Goal: Task Accomplishment & Management: Manage account settings

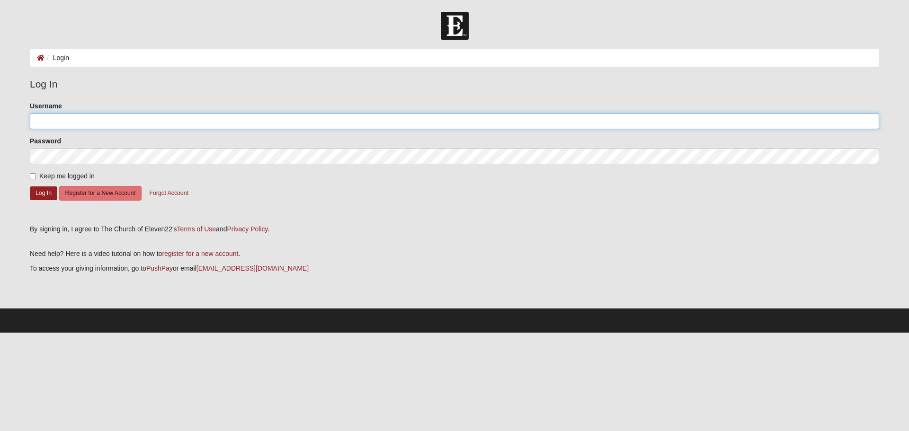
click at [65, 124] on input "Username" at bounding box center [454, 121] width 849 height 16
type input "johnkauffman"
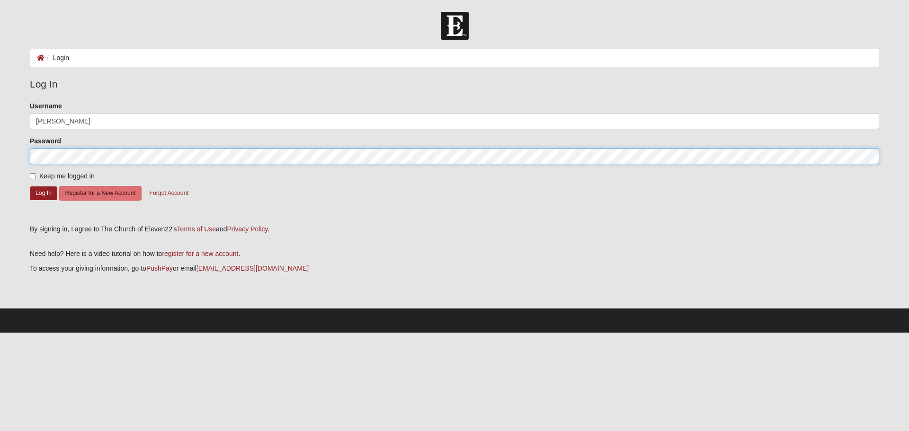
click at [30, 187] on button "Log In" at bounding box center [43, 194] width 27 height 14
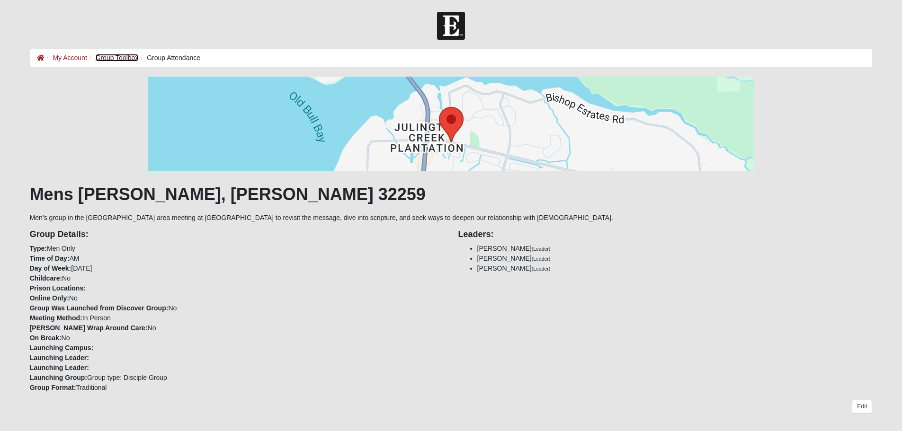
click at [115, 57] on link "Group Toolbox" at bounding box center [117, 58] width 43 height 8
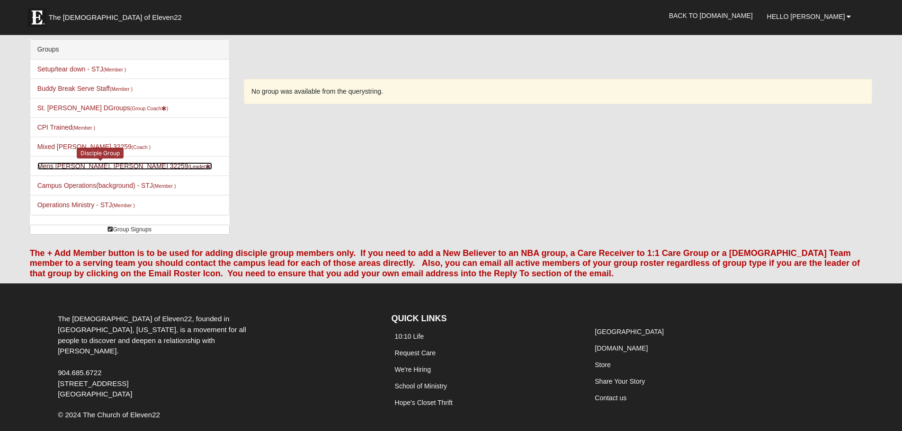
click at [113, 164] on link "Mens [PERSON_NAME], [PERSON_NAME] 32259 (Leader )" at bounding box center [124, 166] width 175 height 8
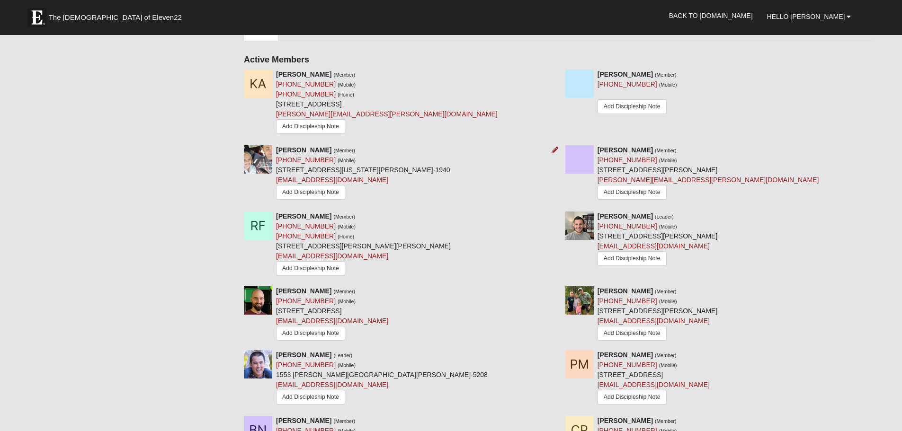
scroll to position [426, 0]
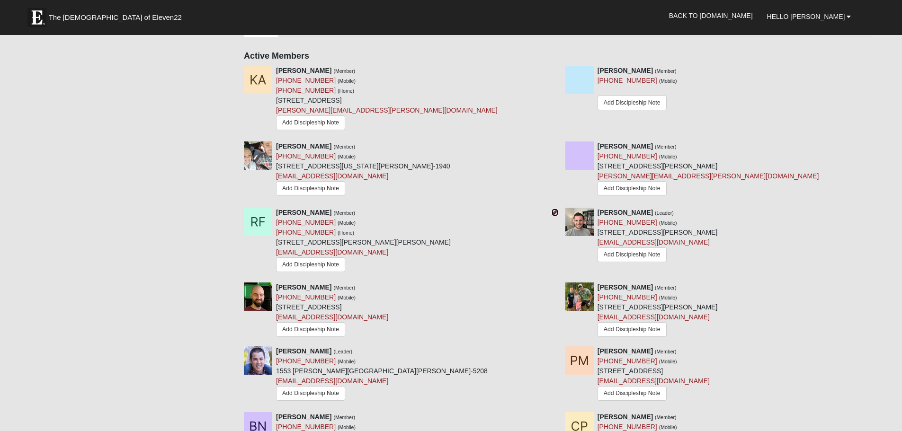
click at [553, 209] on icon at bounding box center [555, 212] width 7 height 7
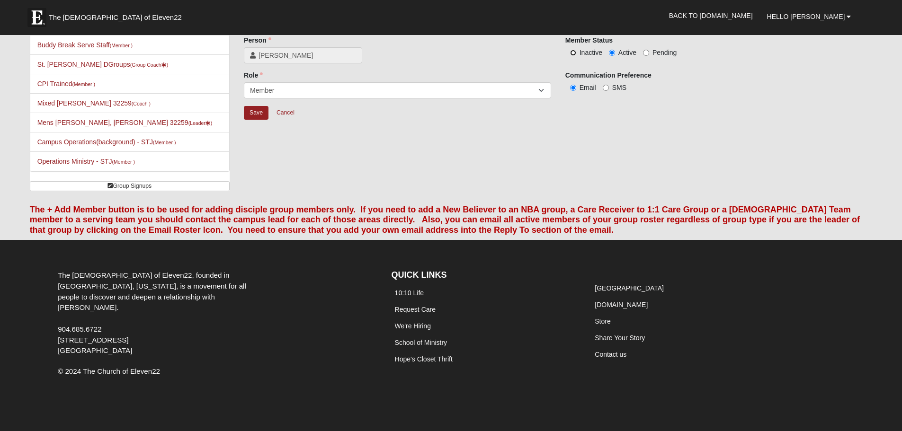
click at [573, 53] on input "Inactive" at bounding box center [573, 53] width 6 height 6
radio input "true"
click at [250, 114] on input "Save" at bounding box center [256, 113] width 25 height 14
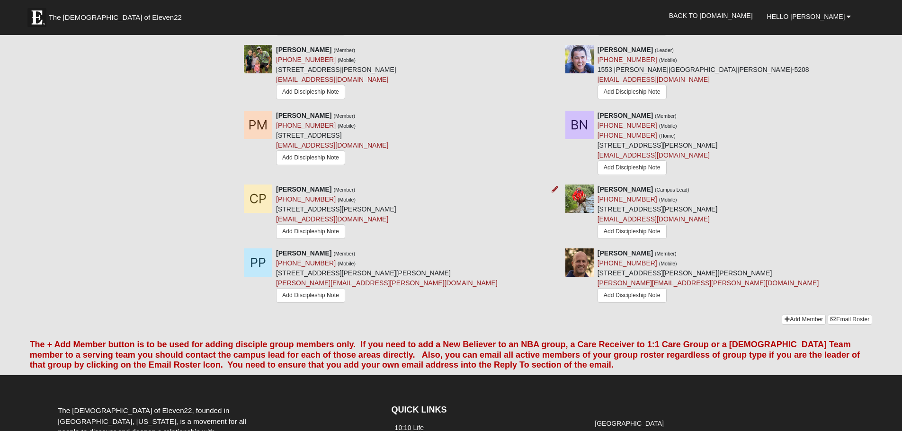
scroll to position [659, 0]
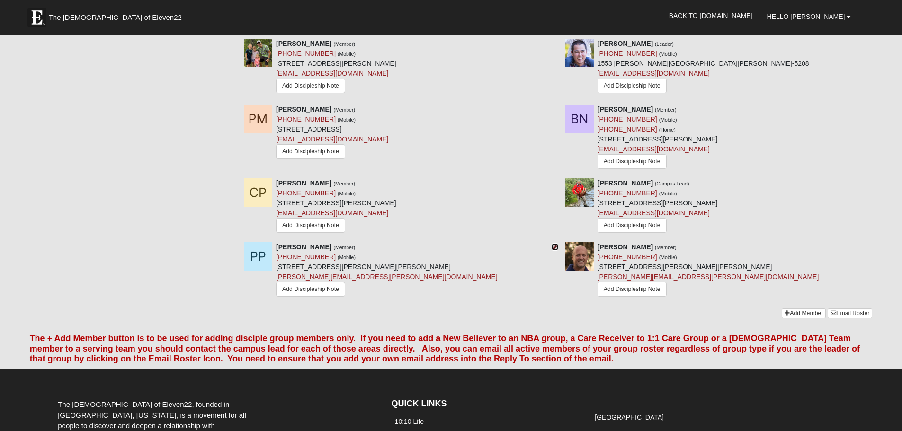
click at [553, 244] on icon at bounding box center [555, 247] width 7 height 7
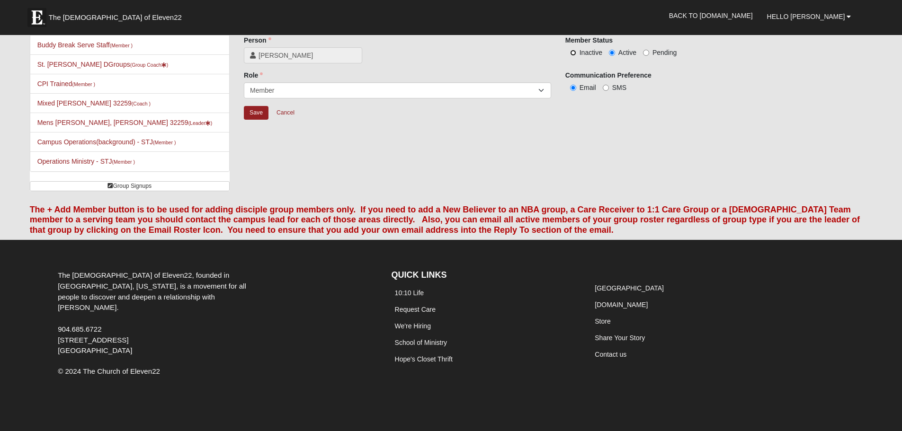
click at [570, 53] on input "Inactive" at bounding box center [573, 53] width 6 height 6
radio input "true"
click at [251, 114] on input "Save" at bounding box center [256, 113] width 25 height 14
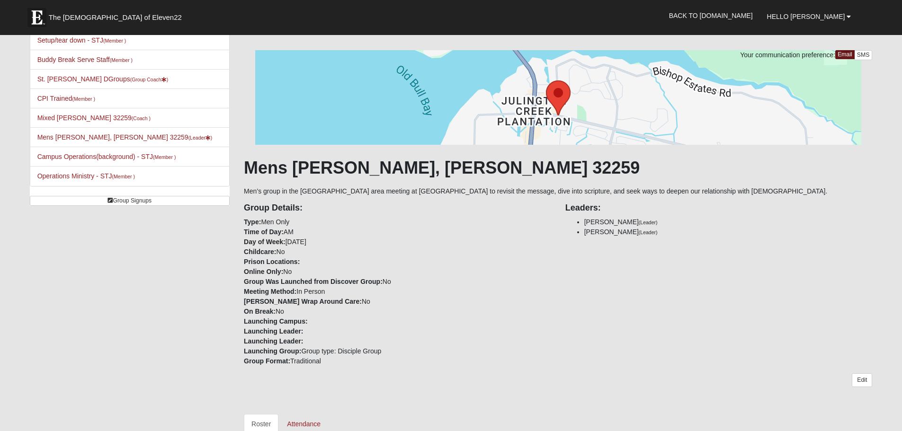
scroll to position [0, 0]
